Goal: Obtain resource: Download file/media

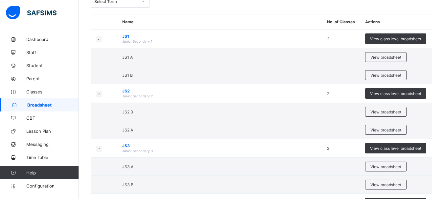
scroll to position [49, 0]
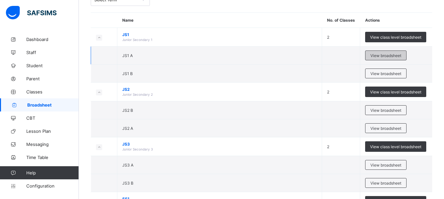
click at [384, 55] on span "View broadsheet" at bounding box center [385, 55] width 31 height 5
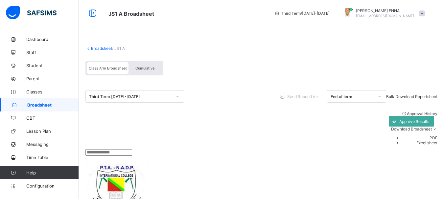
click at [148, 69] on span "Cumulative" at bounding box center [144, 68] width 19 height 5
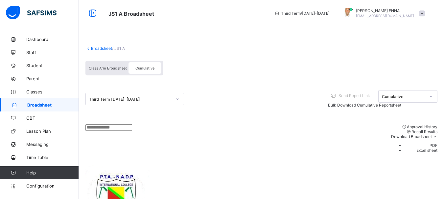
click at [435, 143] on li "PDF" at bounding box center [420, 145] width 33 height 5
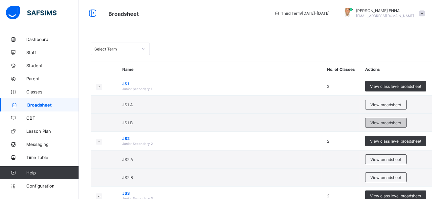
click at [384, 121] on span "View broadsheet" at bounding box center [385, 123] width 31 height 5
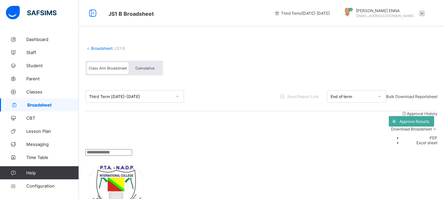
click at [154, 71] on div "Cumulative" at bounding box center [144, 67] width 33 height 11
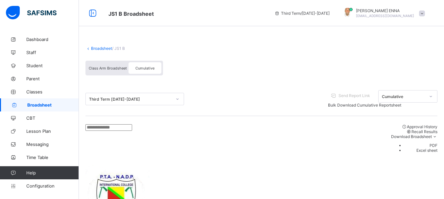
click at [433, 143] on li "PDF" at bounding box center [420, 145] width 33 height 5
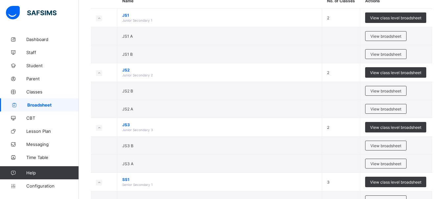
scroll to position [71, 0]
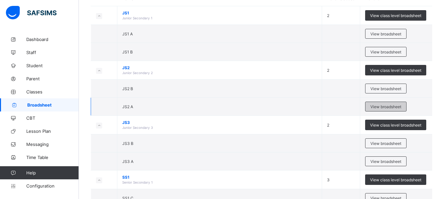
click at [381, 107] on span "View broadsheet" at bounding box center [385, 106] width 31 height 5
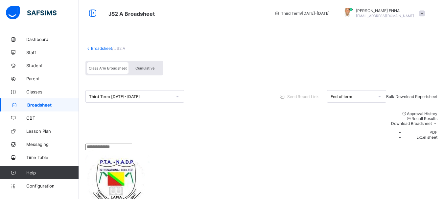
click at [148, 73] on div "Cumulative" at bounding box center [144, 67] width 33 height 11
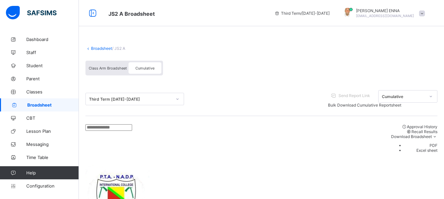
click at [437, 143] on li "PDF" at bounding box center [420, 145] width 33 height 5
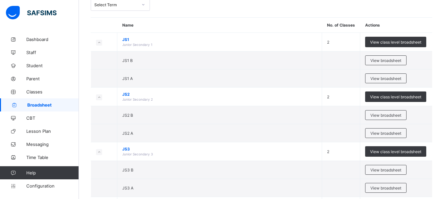
scroll to position [58, 0]
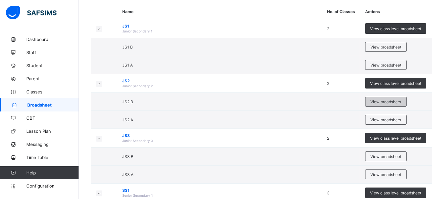
click at [377, 100] on span "View broadsheet" at bounding box center [385, 102] width 31 height 5
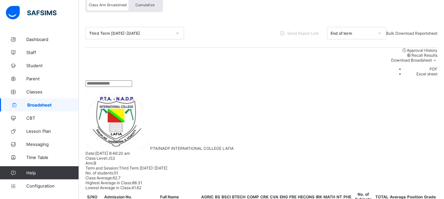
scroll to position [15, 0]
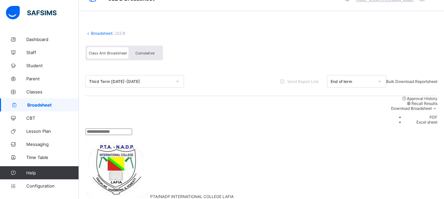
click at [145, 52] on span "Cumulative" at bounding box center [144, 53] width 19 height 5
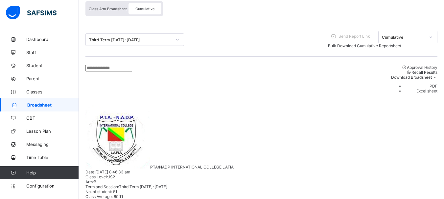
scroll to position [57, 0]
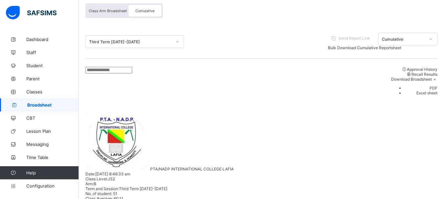
click at [432, 86] on li "PDF" at bounding box center [420, 88] width 33 height 5
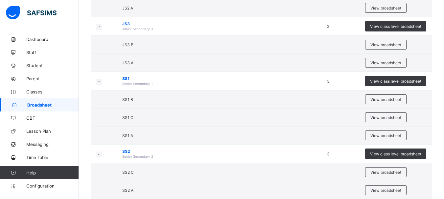
scroll to position [178, 0]
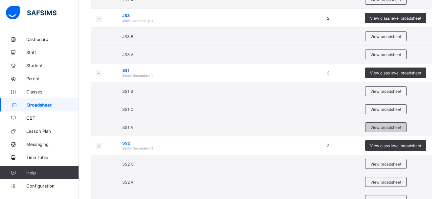
click at [386, 126] on span "View broadsheet" at bounding box center [385, 127] width 31 height 5
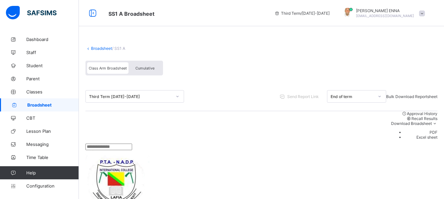
click at [143, 71] on div "Cumulative" at bounding box center [144, 67] width 33 height 11
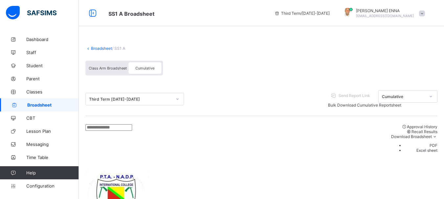
click at [435, 143] on li "PDF" at bounding box center [420, 145] width 33 height 5
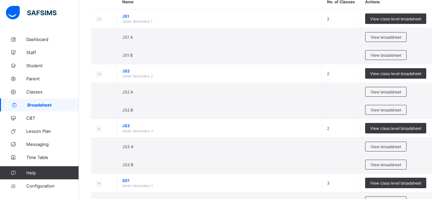
scroll to position [71, 0]
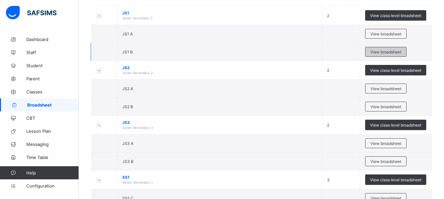
click at [390, 51] on span "View broadsheet" at bounding box center [385, 52] width 31 height 5
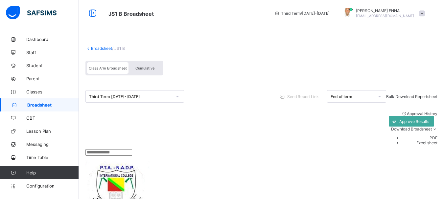
click at [147, 68] on span "Cumulative" at bounding box center [144, 68] width 19 height 5
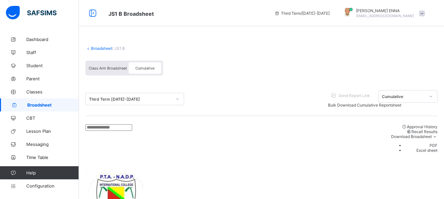
click at [436, 143] on li "PDF" at bounding box center [420, 145] width 33 height 5
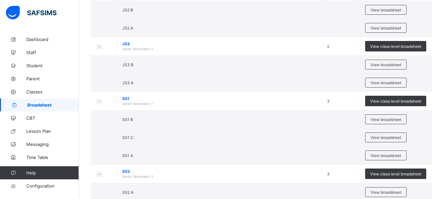
scroll to position [151, 0]
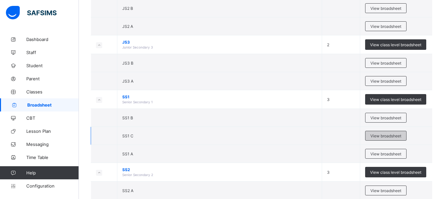
click at [380, 137] on span "View broadsheet" at bounding box center [385, 136] width 31 height 5
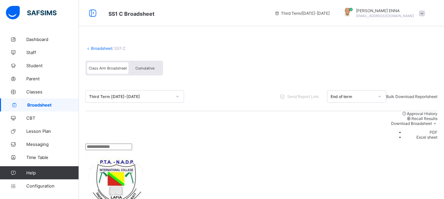
click at [149, 68] on span "Cumulative" at bounding box center [144, 68] width 19 height 5
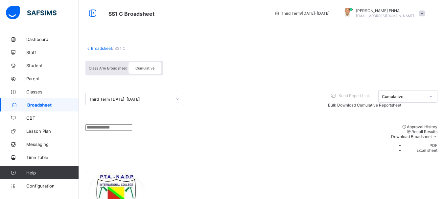
click at [435, 143] on li "PDF" at bounding box center [420, 145] width 33 height 5
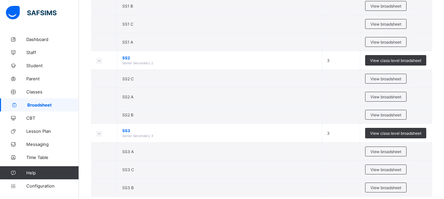
scroll to position [278, 0]
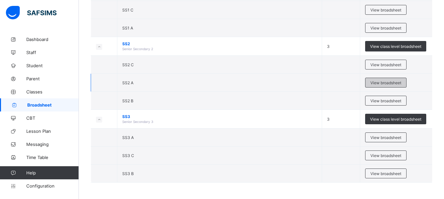
click at [383, 83] on span "View broadsheet" at bounding box center [385, 82] width 31 height 5
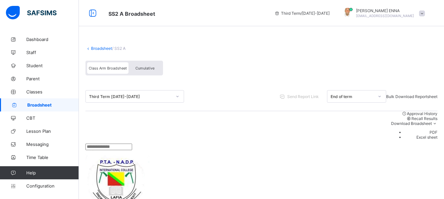
click at [144, 70] on span "Cumulative" at bounding box center [144, 68] width 19 height 5
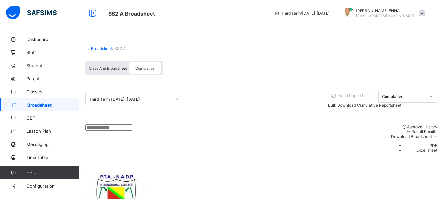
click at [432, 143] on li "PDF" at bounding box center [420, 145] width 33 height 5
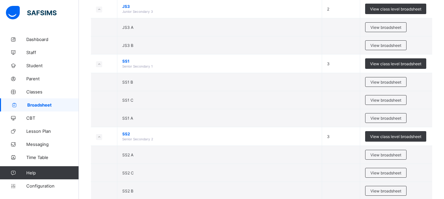
scroll to position [194, 0]
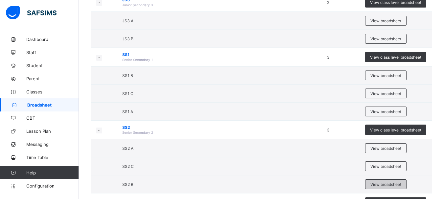
click at [392, 184] on span "View broadsheet" at bounding box center [385, 184] width 31 height 5
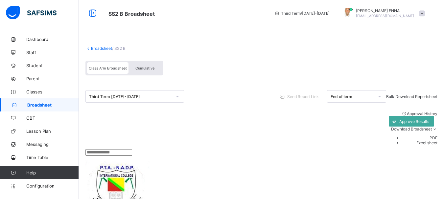
click at [148, 68] on span "Cumulative" at bounding box center [144, 68] width 19 height 5
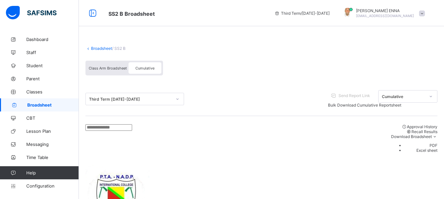
click at [432, 143] on li "PDF" at bounding box center [420, 145] width 33 height 5
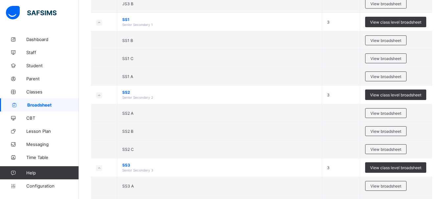
scroll to position [246, 0]
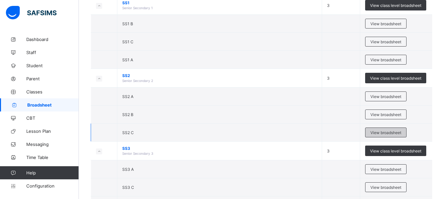
click at [383, 132] on span "View broadsheet" at bounding box center [385, 132] width 31 height 5
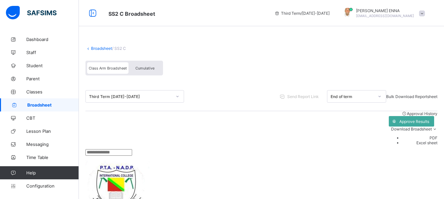
click at [152, 65] on div "Cumulative" at bounding box center [144, 67] width 33 height 11
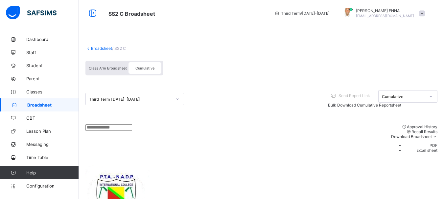
click at [437, 143] on li "PDF" at bounding box center [420, 145] width 33 height 5
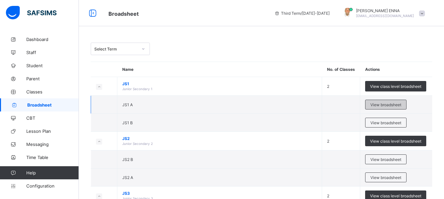
click at [388, 106] on span "View broadsheet" at bounding box center [385, 104] width 31 height 5
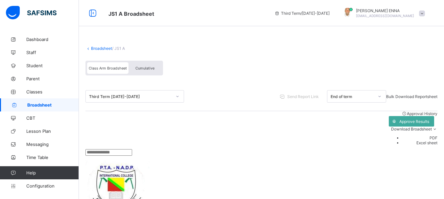
click at [149, 63] on div "Cumulative" at bounding box center [144, 67] width 33 height 11
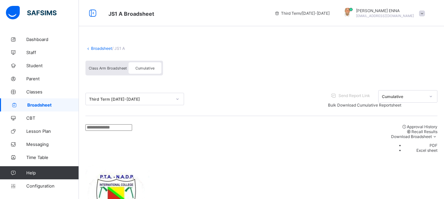
click at [401, 103] on span "Bulk Download Cumulative Reportsheet" at bounding box center [364, 105] width 73 height 5
click at [111, 69] on span "Class Arm Broadsheet" at bounding box center [108, 68] width 38 height 5
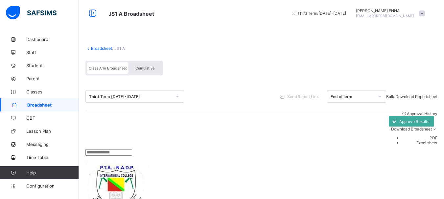
click at [145, 67] on span "Cumulative" at bounding box center [144, 68] width 19 height 5
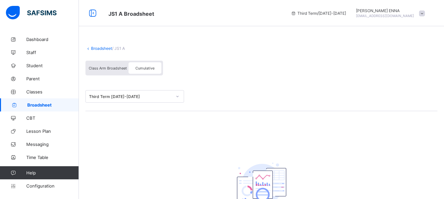
click at [111, 65] on div "Class Arm Broadsheet" at bounding box center [107, 67] width 41 height 11
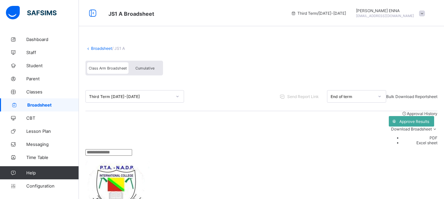
click at [120, 67] on span "Class Arm Broadsheet" at bounding box center [108, 68] width 38 height 5
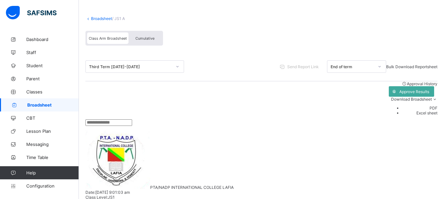
scroll to position [31, 0]
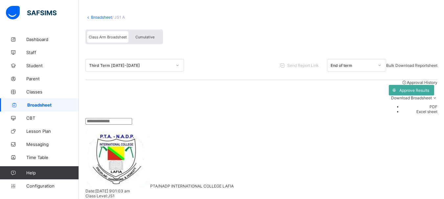
click at [402, 63] on div "Bulk Download Reportsheet" at bounding box center [411, 65] width 51 height 5
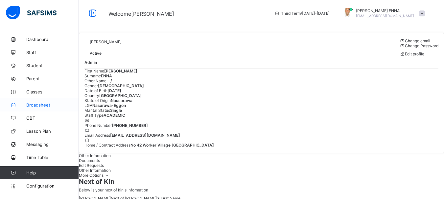
click at [44, 103] on span "Broadsheet" at bounding box center [52, 104] width 53 height 5
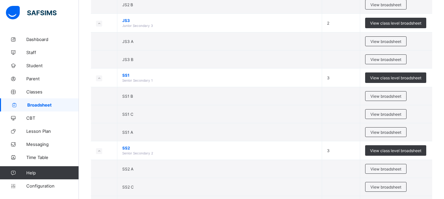
scroll to position [175, 0]
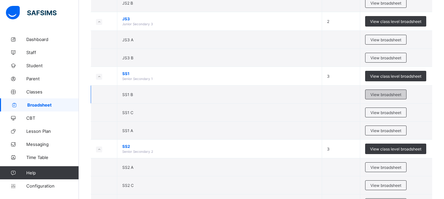
click at [387, 94] on span "View broadsheet" at bounding box center [385, 94] width 31 height 5
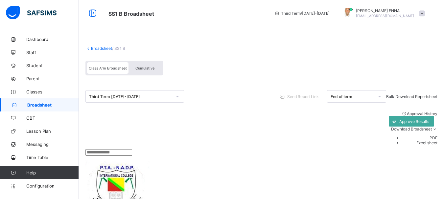
click at [144, 67] on span "Cumulative" at bounding box center [144, 68] width 19 height 5
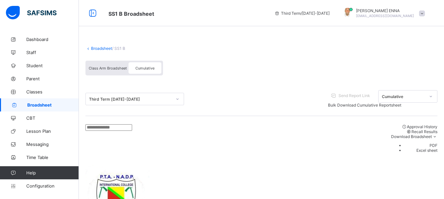
click at [419, 134] on span "Download Broadsheet" at bounding box center [411, 136] width 41 height 5
click at [437, 143] on li "PDF" at bounding box center [420, 145] width 33 height 5
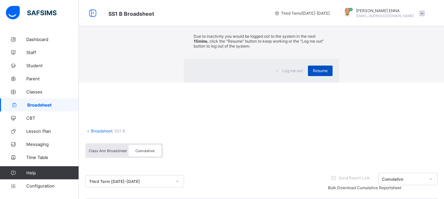
click at [308, 76] on div "Resume" at bounding box center [320, 71] width 25 height 11
click at [313, 73] on span "Resume" at bounding box center [320, 70] width 15 height 5
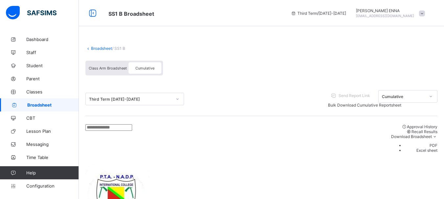
click at [115, 65] on div "Class Arm Broadsheet" at bounding box center [107, 67] width 41 height 11
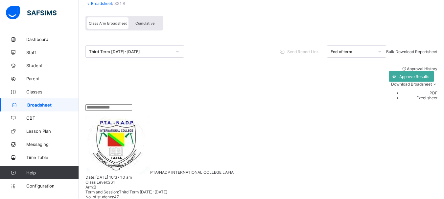
scroll to position [44, 0]
click at [409, 50] on span "Bulk Download Reportsheet" at bounding box center [411, 52] width 51 height 5
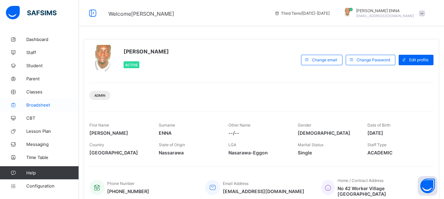
click at [43, 102] on link "Broadsheet" at bounding box center [39, 105] width 79 height 13
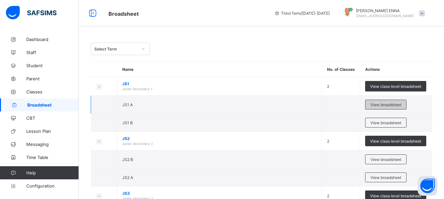
click at [387, 104] on span "View broadsheet" at bounding box center [385, 104] width 31 height 5
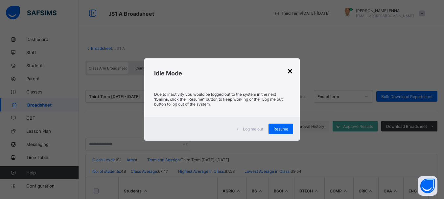
click at [292, 72] on div "×" at bounding box center [290, 70] width 6 height 11
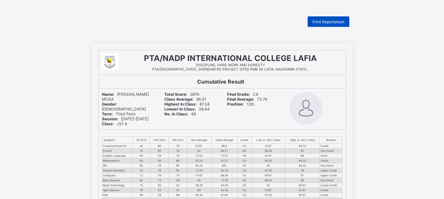
click at [320, 21] on span "Print Reportsheet" at bounding box center [328, 21] width 32 height 5
